Goal: Information Seeking & Learning: Learn about a topic

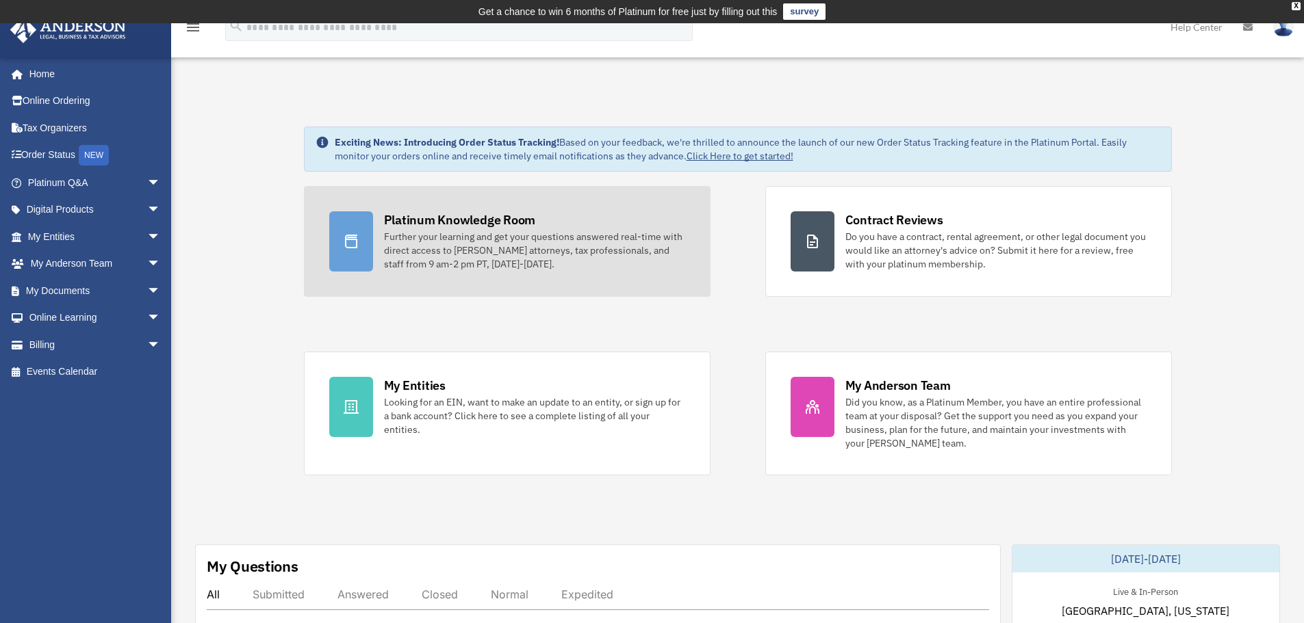
click at [493, 235] on div "Further your learning and get your questions answered real-time with direct acc…" at bounding box center [534, 250] width 301 height 41
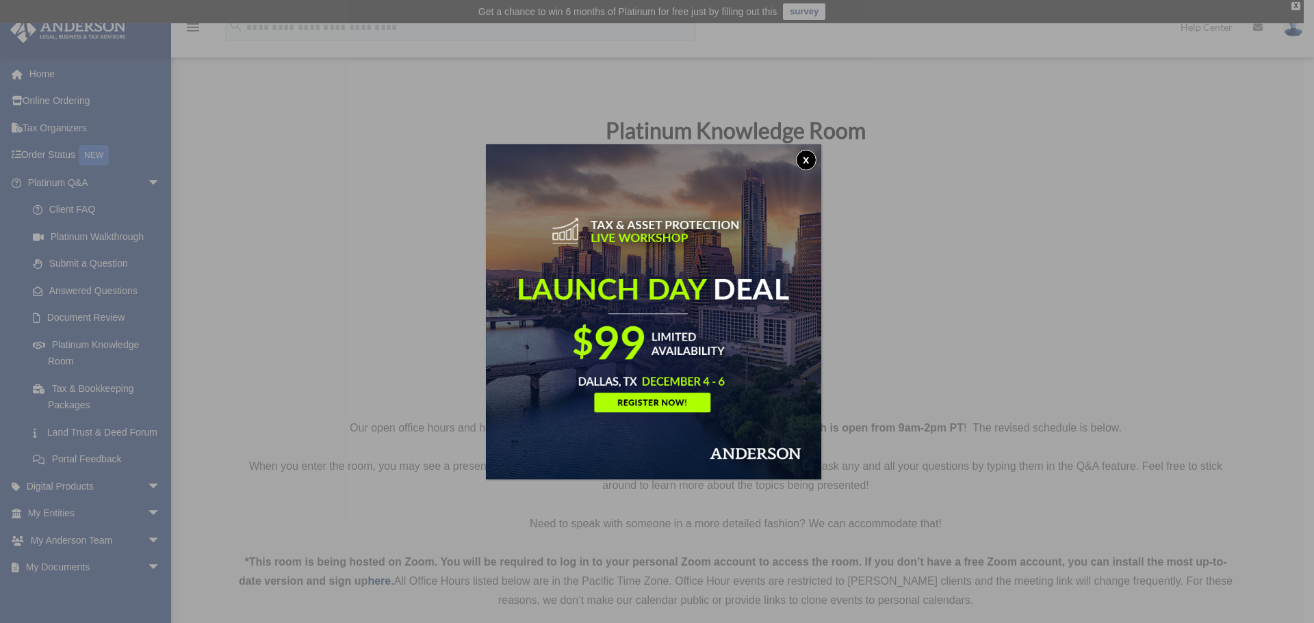
click at [811, 157] on button "x" at bounding box center [806, 160] width 21 height 21
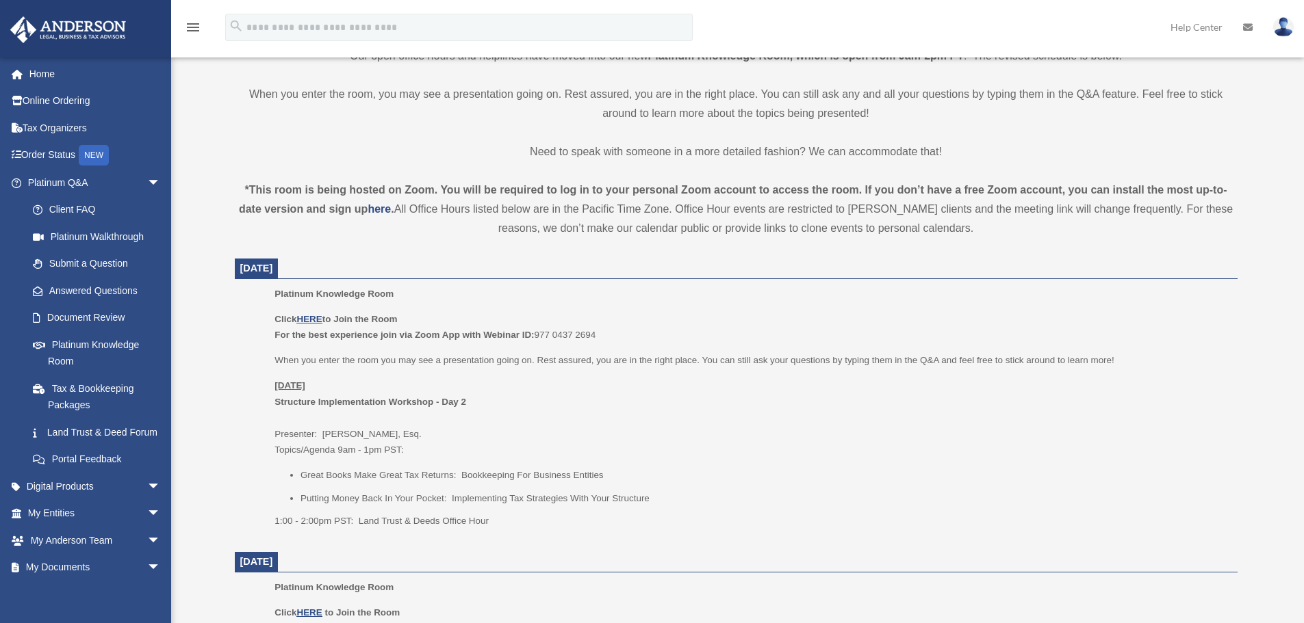
scroll to position [547, 0]
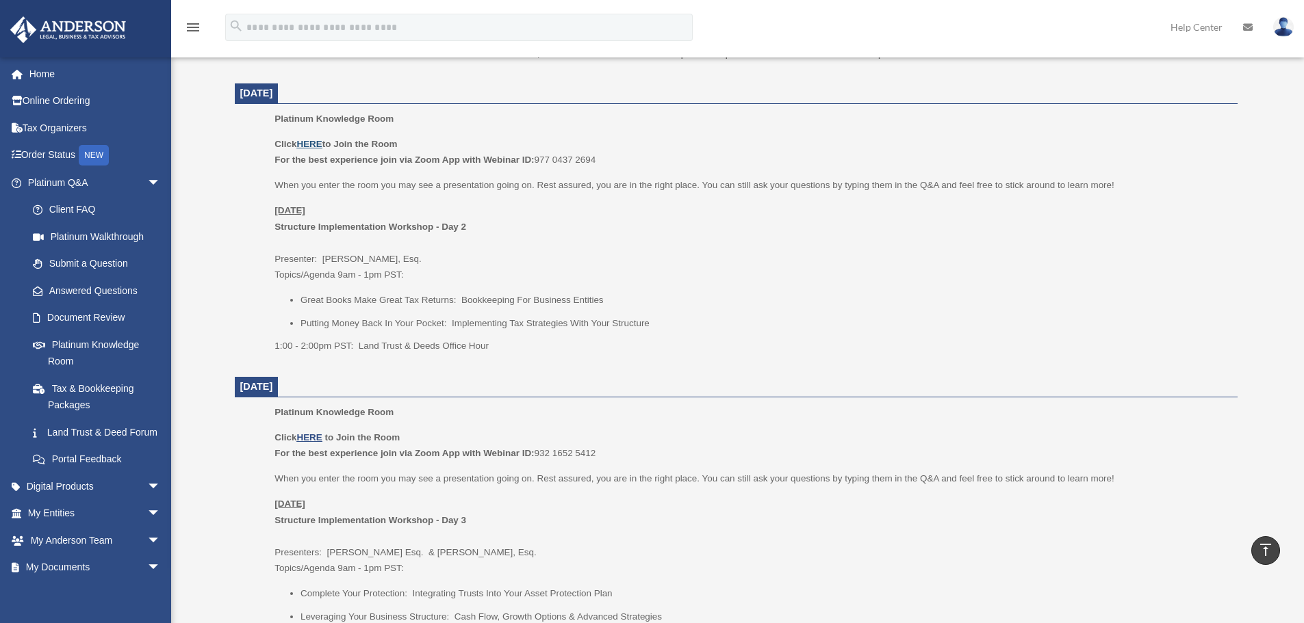
click at [320, 143] on u "HERE" at bounding box center [308, 144] width 25 height 10
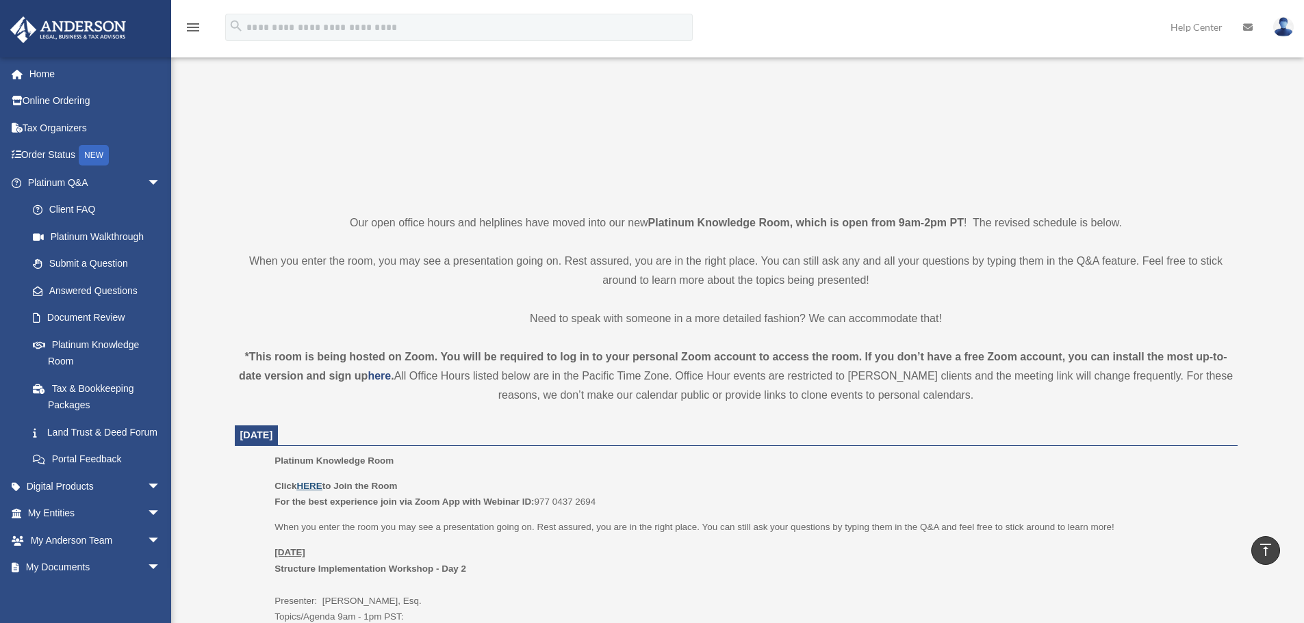
scroll to position [0, 0]
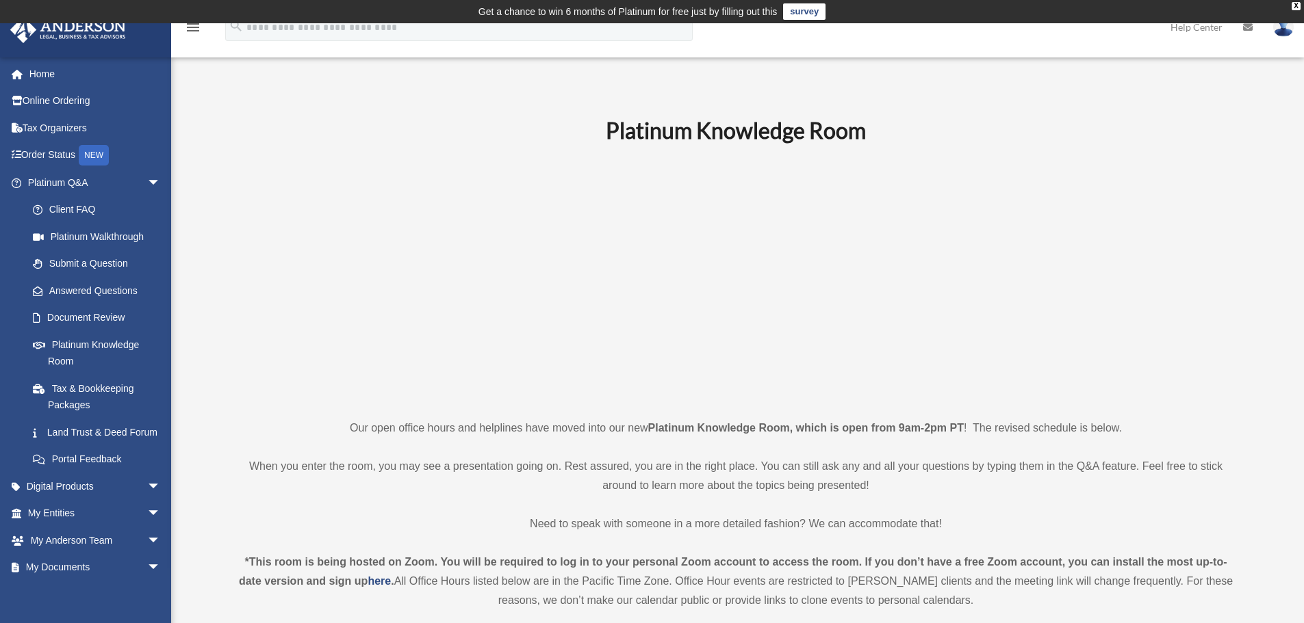
click at [297, 309] on p at bounding box center [736, 280] width 1002 height 237
click at [263, 261] on p at bounding box center [736, 280] width 1002 height 237
